Goal: Navigation & Orientation: Find specific page/section

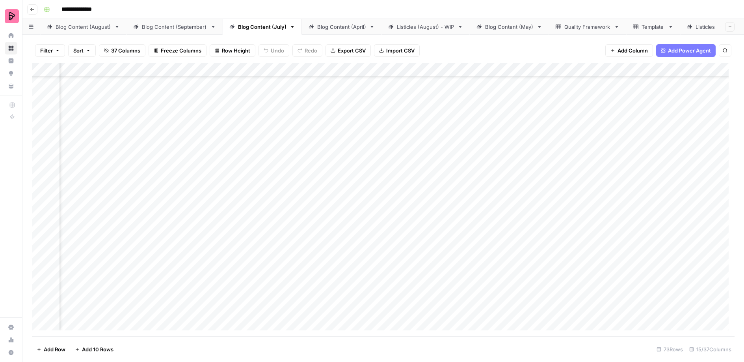
scroll to position [394, 383]
click at [94, 23] on div "Blog Content (August)" at bounding box center [84, 27] width 56 height 8
click at [164, 23] on div "Blog Content (September)" at bounding box center [174, 27] width 65 height 8
click at [88, 24] on div "Blog Content (August)" at bounding box center [84, 27] width 56 height 8
